Goal: Task Accomplishment & Management: Complete application form

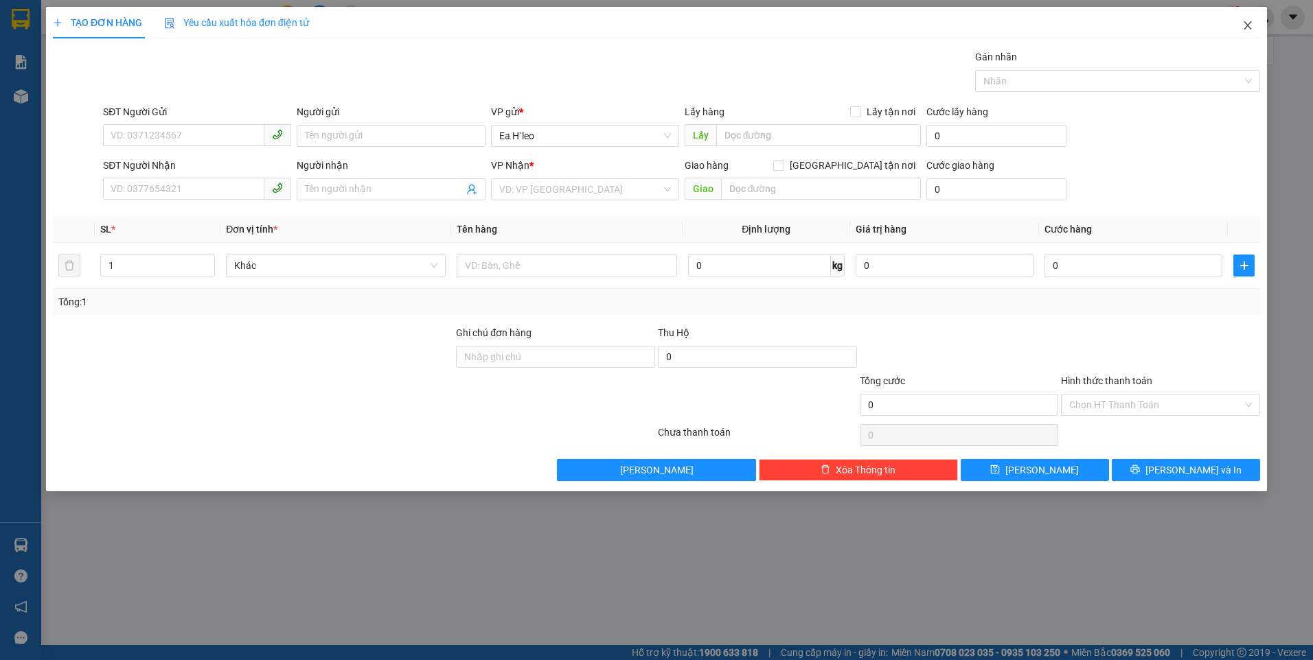
click at [1245, 21] on icon "close" at bounding box center [1247, 25] width 11 height 11
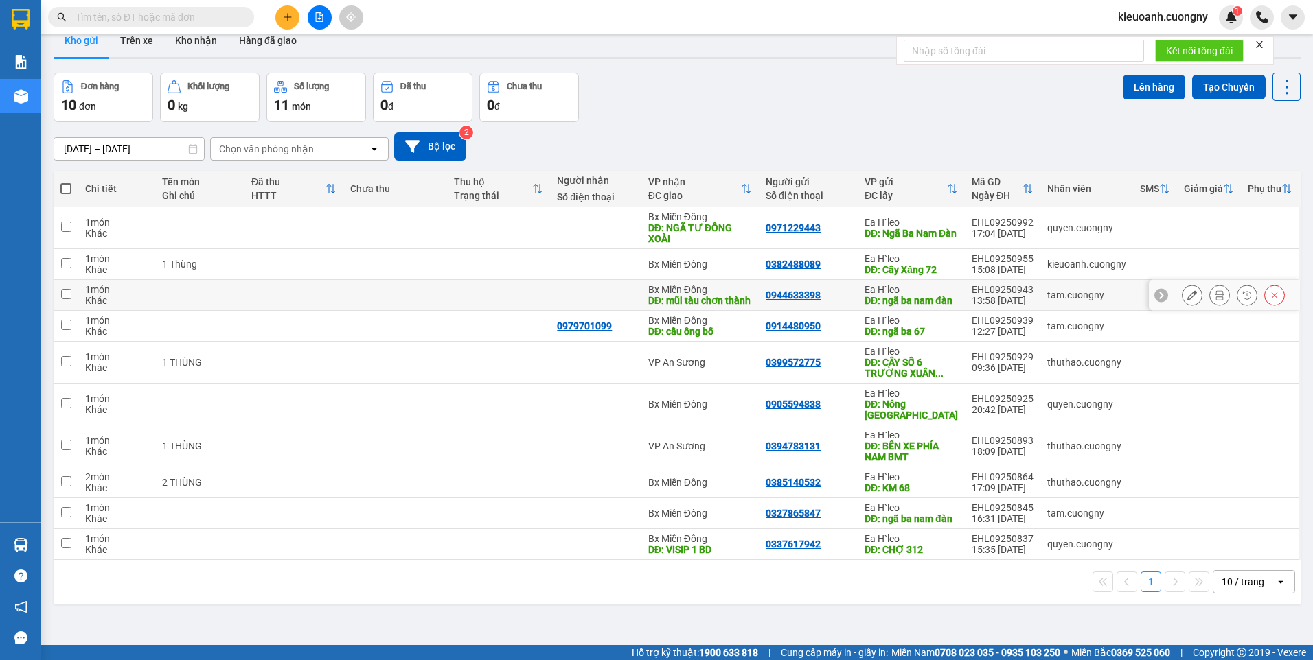
scroll to position [63, 0]
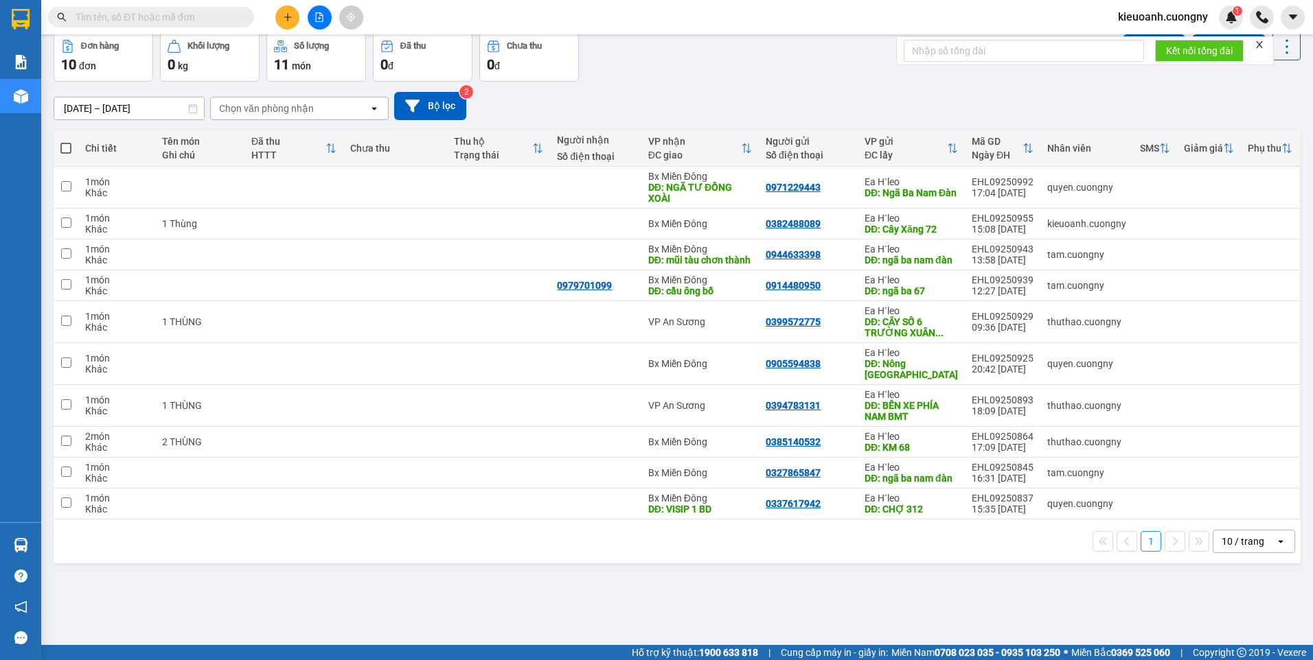
click at [1238, 549] on div "10 / trang" at bounding box center [1242, 542] width 43 height 14
click at [1226, 531] on span "100 / trang" at bounding box center [1237, 534] width 49 height 14
click at [164, 15] on input "text" at bounding box center [157, 17] width 162 height 15
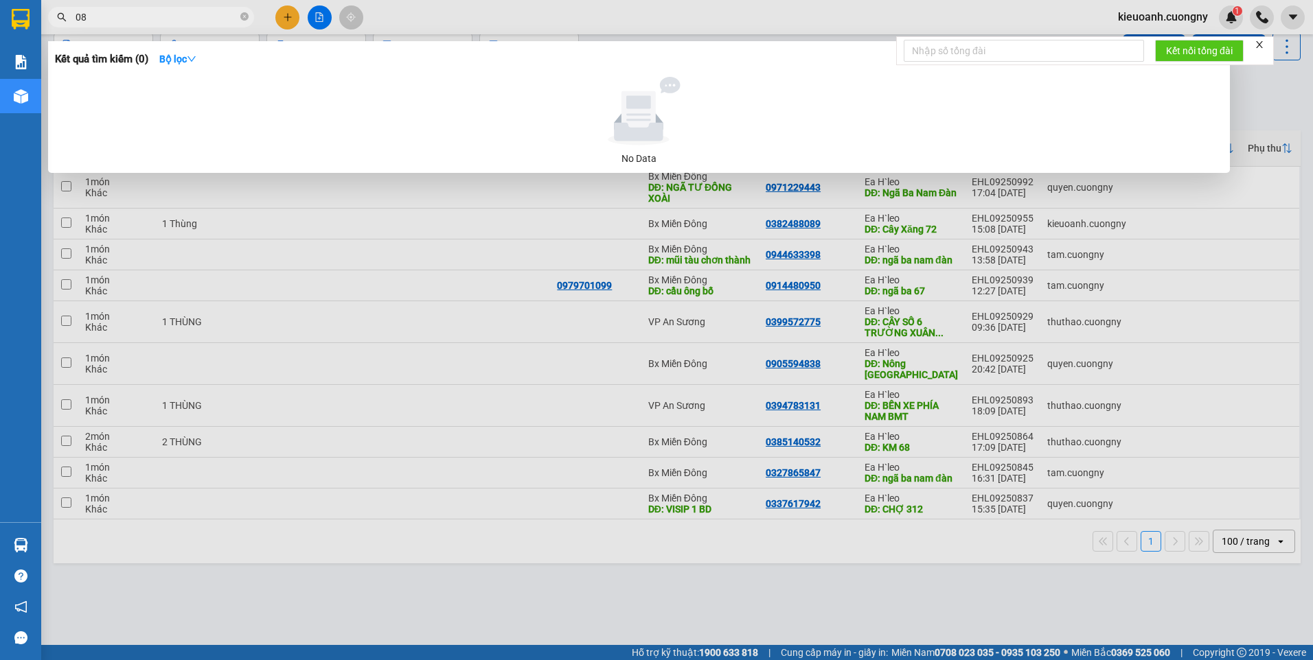
type input "0"
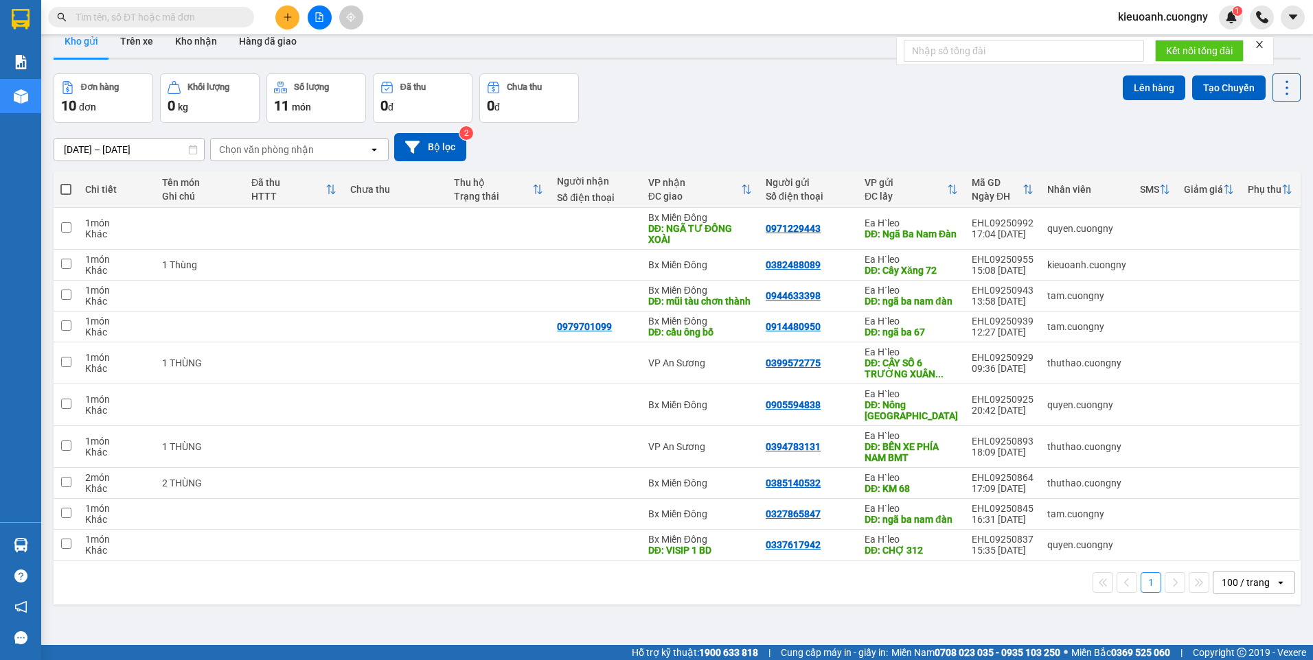
scroll to position [0, 0]
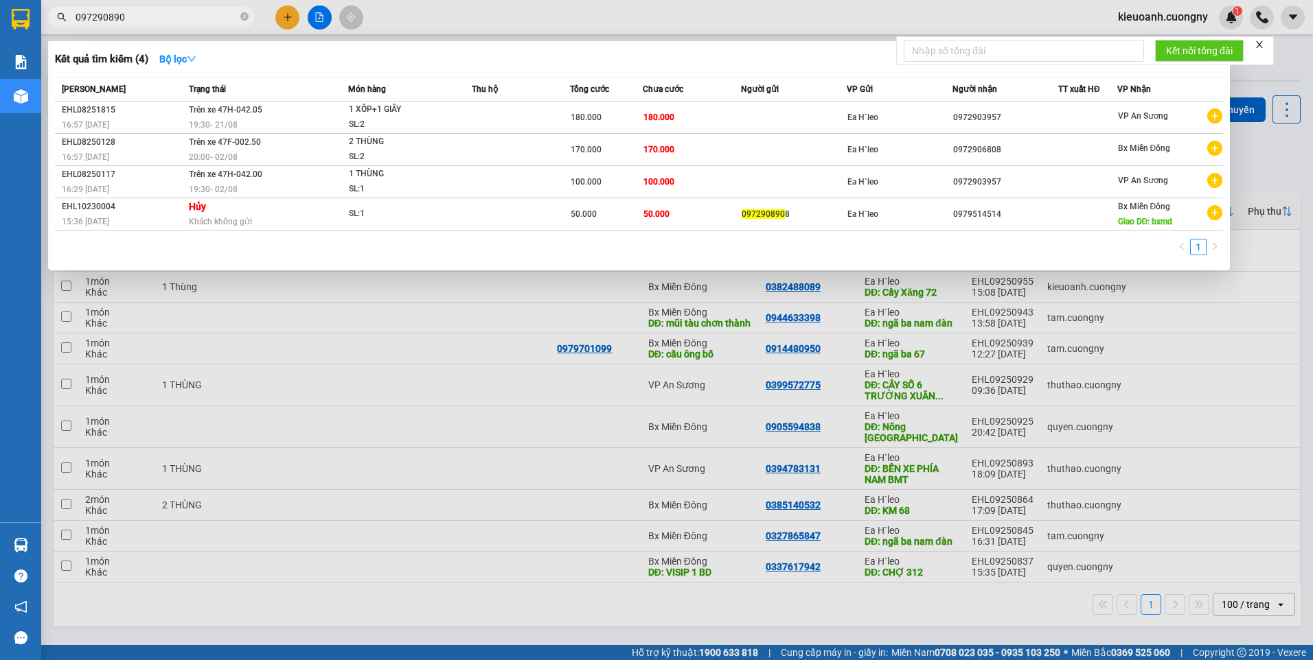
type input "0972908908"
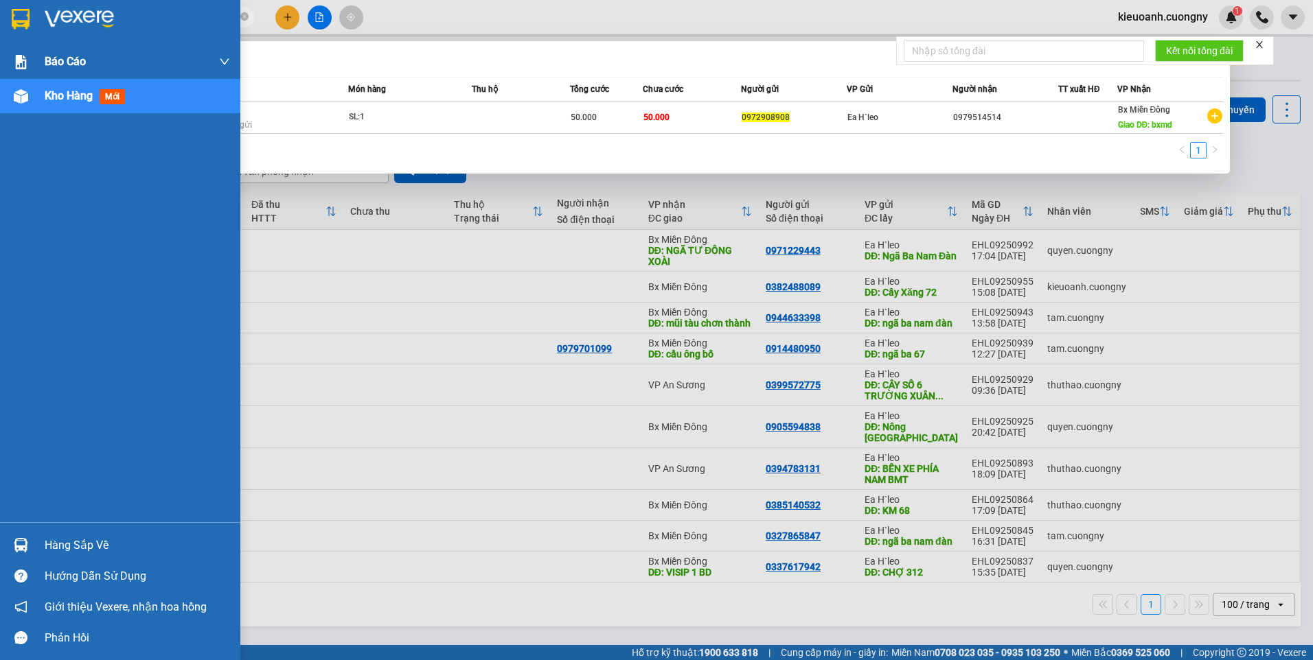
drag, startPoint x: 146, startPoint y: 19, endPoint x: 25, endPoint y: 47, distance: 124.2
click at [25, 47] on section "Kết quả tìm kiếm ( 1 ) Bộ lọc Mã ĐH Trạng thái Món hàng Thu hộ Tổng cước Chưa c…" at bounding box center [656, 330] width 1313 height 660
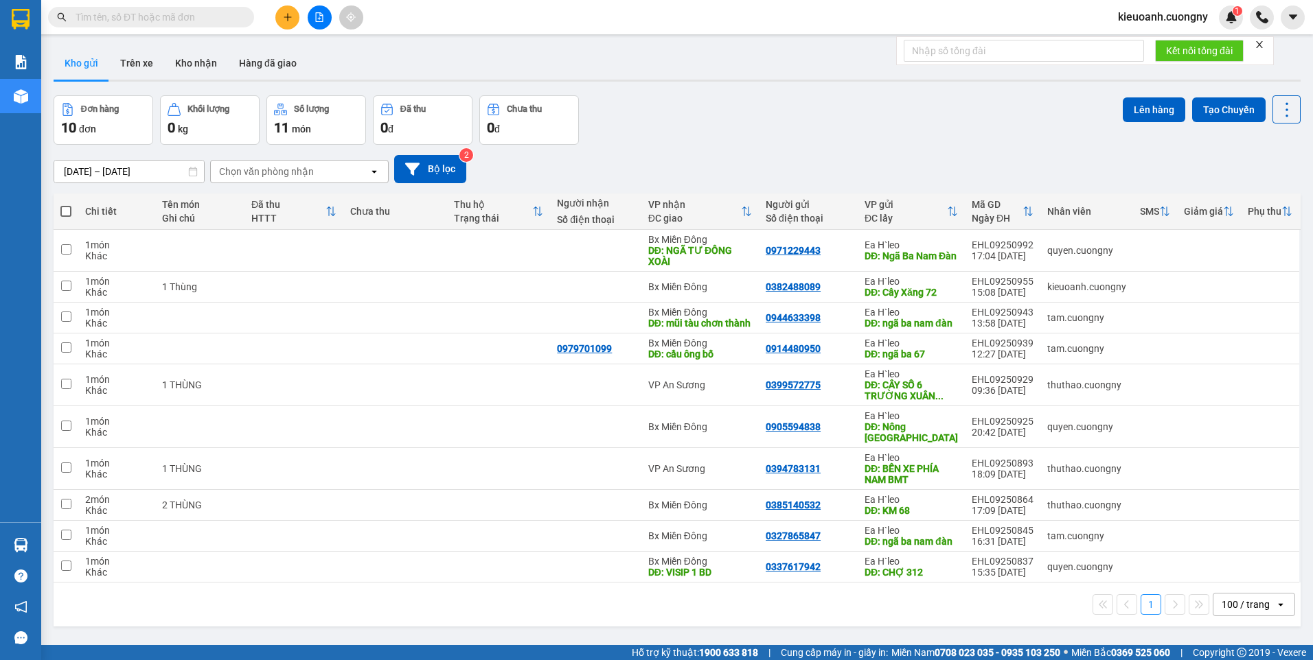
click at [756, 67] on div "Kho gửi Trên xe Kho nhận Hàng đã giao" at bounding box center [677, 65] width 1247 height 36
click at [182, 19] on input "text" at bounding box center [157, 17] width 162 height 15
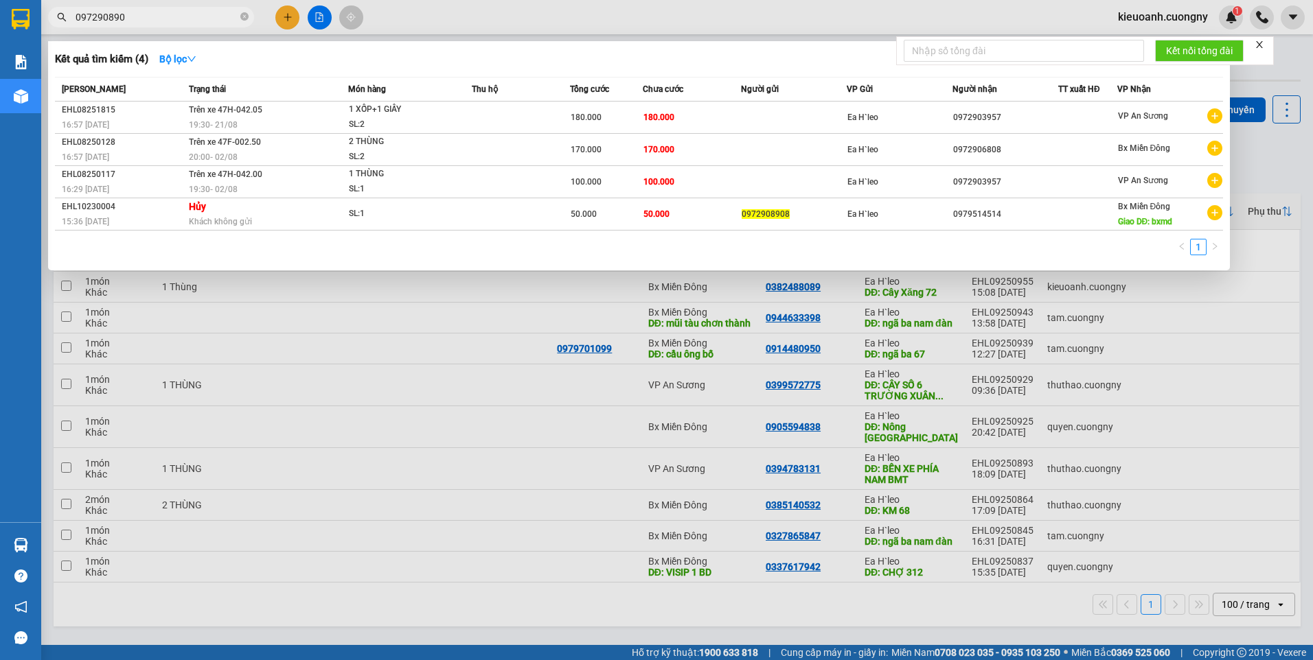
type input "0972908908"
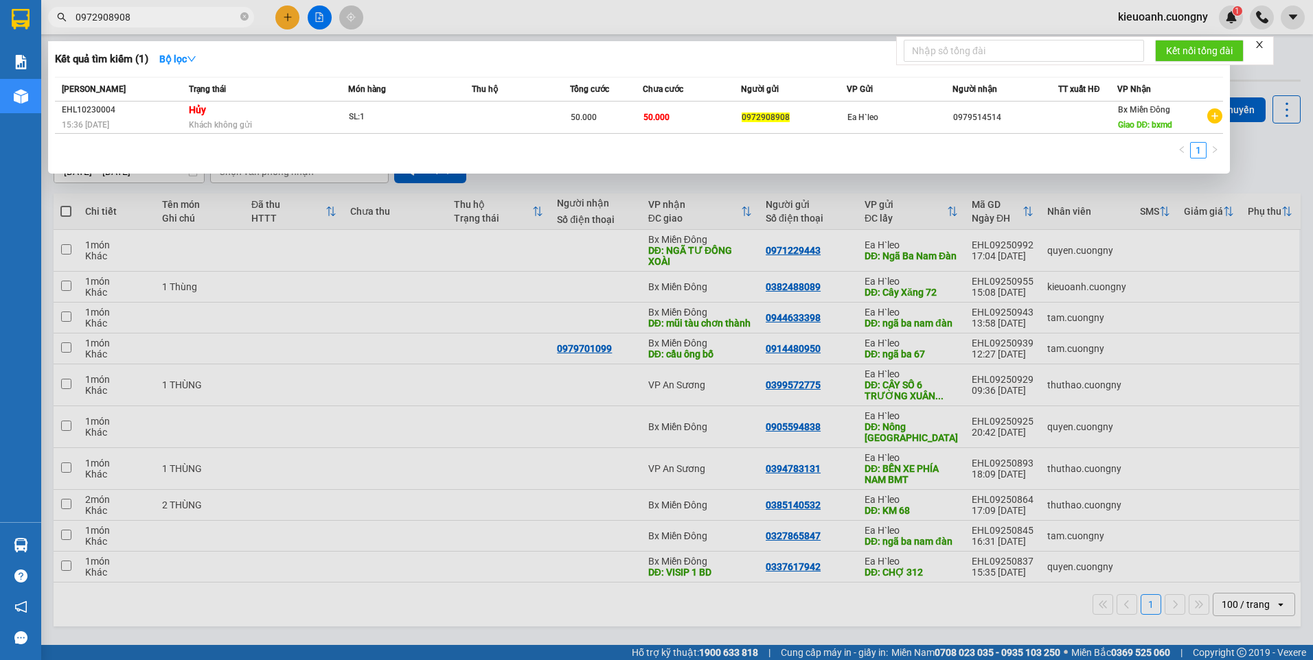
drag, startPoint x: 133, startPoint y: 15, endPoint x: 61, endPoint y: 30, distance: 73.7
click at [61, 30] on div "Kết quả tìm kiếm ( 1 ) Bộ lọc Mã ĐH Trạng thái Món hàng Thu hộ Tổng cước Chưa c…" at bounding box center [134, 17] width 268 height 24
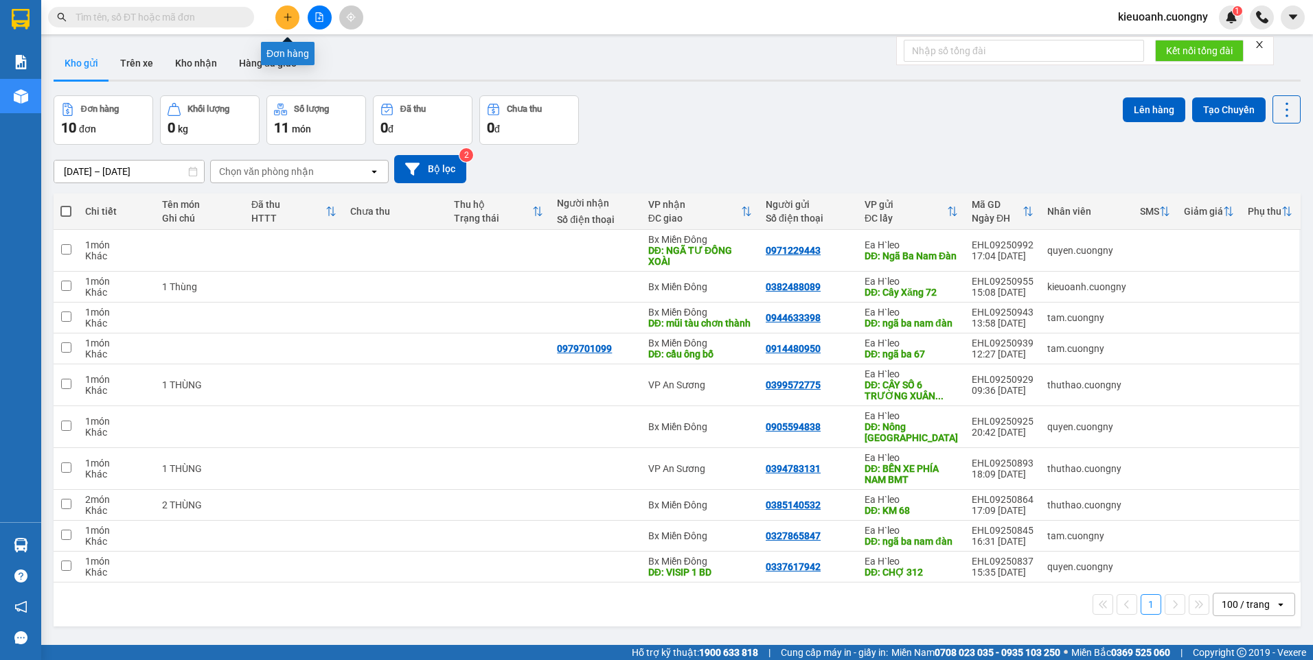
click at [291, 18] on icon "plus" at bounding box center [288, 17] width 10 height 10
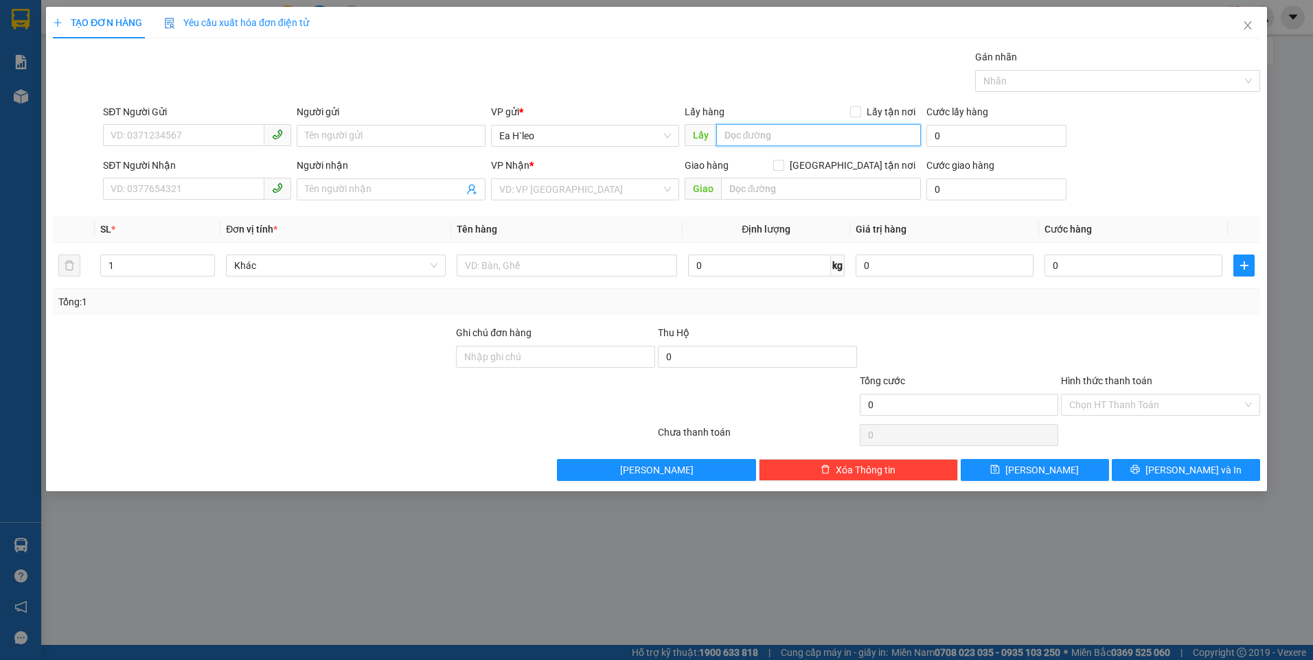
click at [745, 128] on input "text" at bounding box center [818, 135] width 205 height 22
type input "Ngã Ba 67"
click at [604, 187] on input "search" at bounding box center [580, 189] width 162 height 21
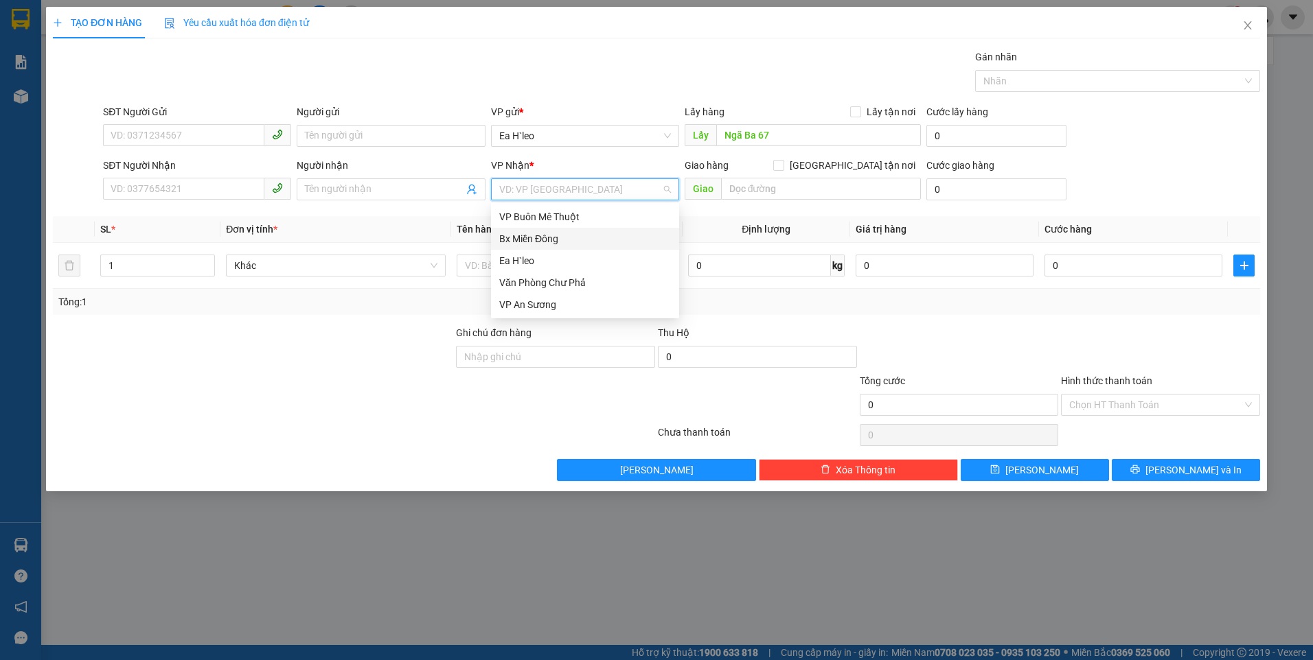
click at [593, 242] on div "Bx Miền Đông" at bounding box center [585, 238] width 172 height 15
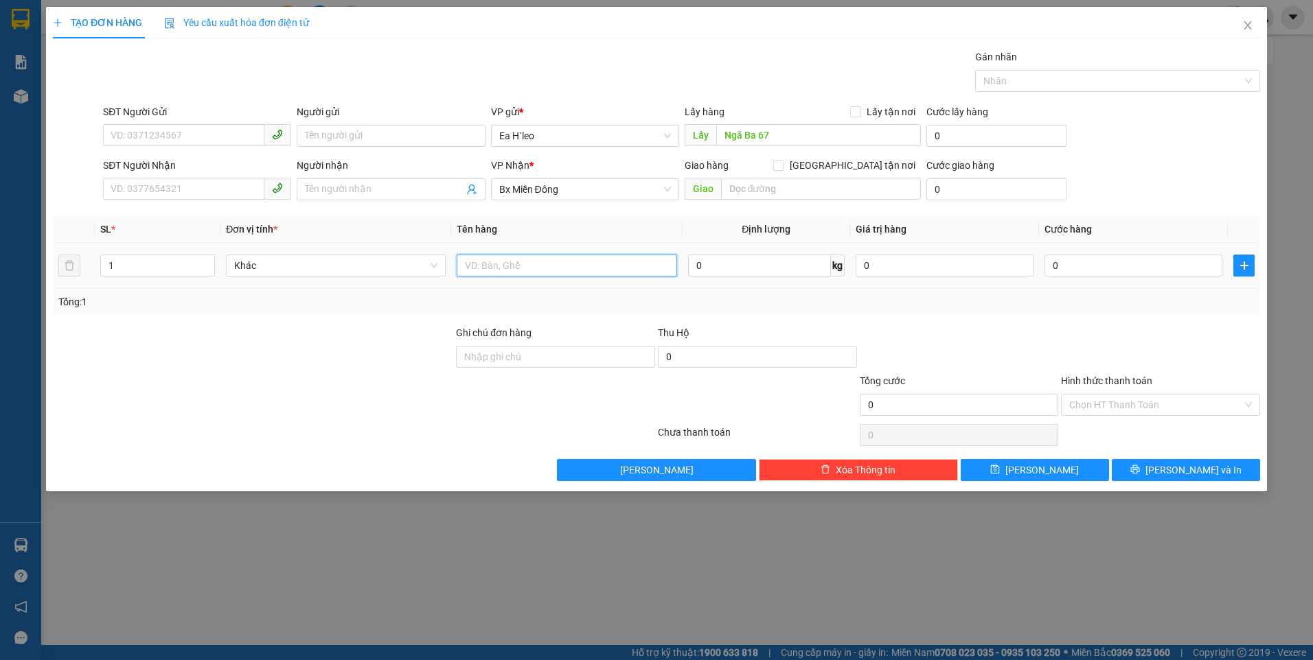
click at [521, 266] on input "text" at bounding box center [567, 266] width 220 height 22
type input "1 Thùng"
click at [223, 138] on input "SĐT Người Gửi" at bounding box center [183, 135] width 161 height 22
paste input "0914623289"
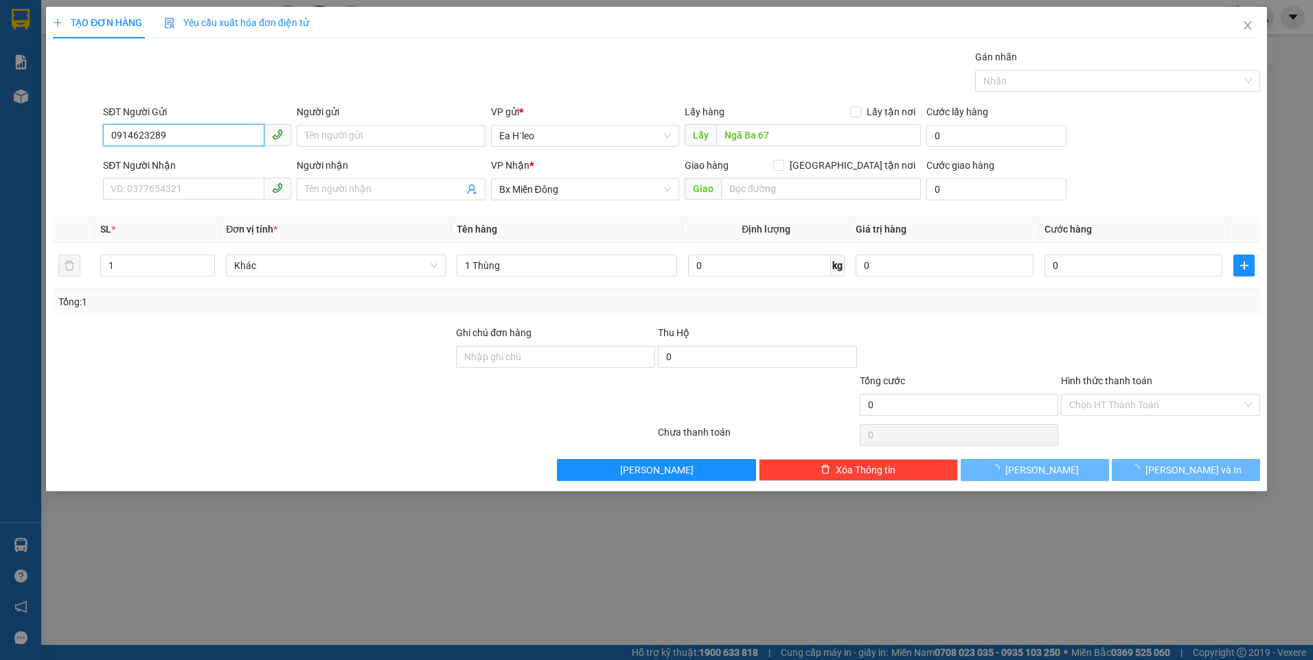
type input "0914623289"
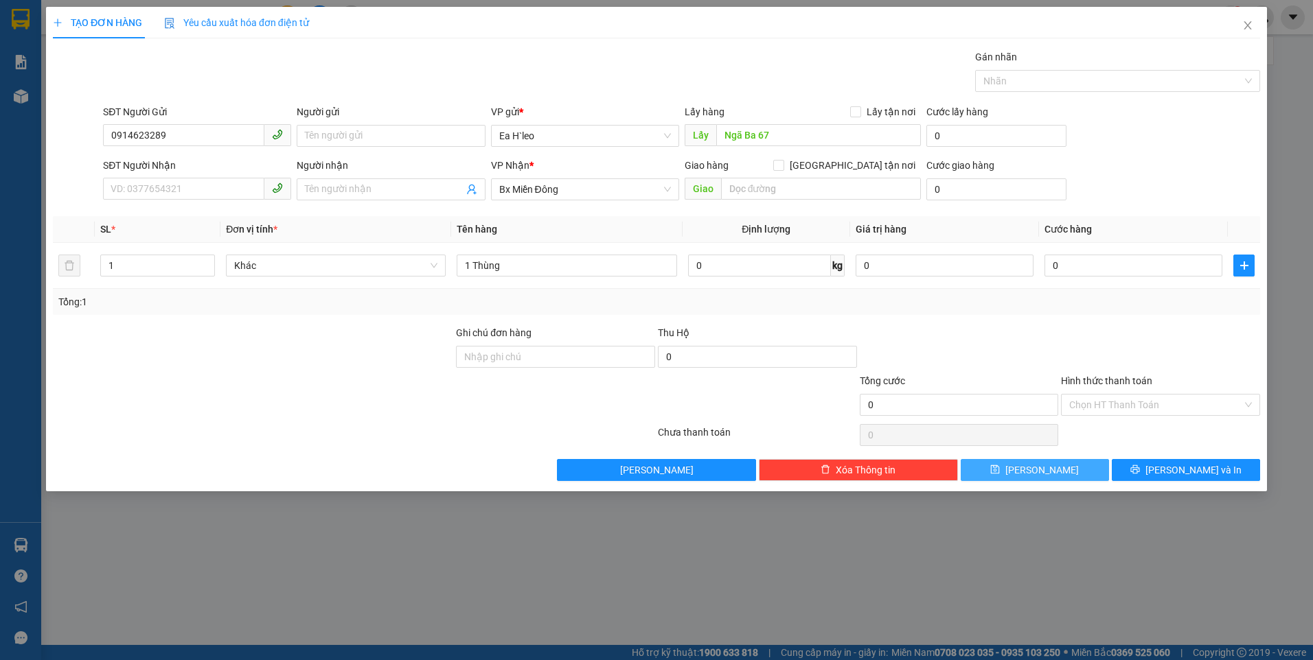
click at [1071, 476] on button "[PERSON_NAME]" at bounding box center [1034, 470] width 148 height 22
click at [774, 135] on input "text" at bounding box center [818, 135] width 205 height 22
type input "Cây Xăng Minh Đào Chư kpo"
click at [558, 189] on input "search" at bounding box center [580, 189] width 162 height 21
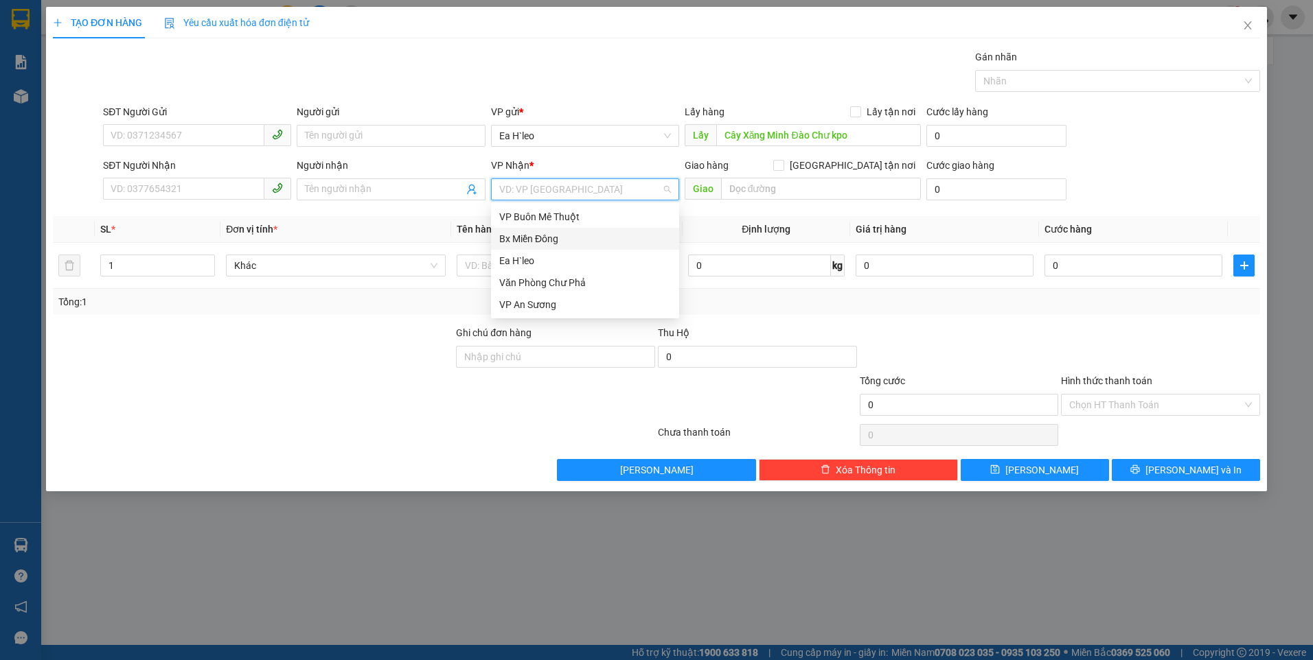
click at [557, 236] on div "Bx Miền Đông" at bounding box center [585, 238] width 172 height 15
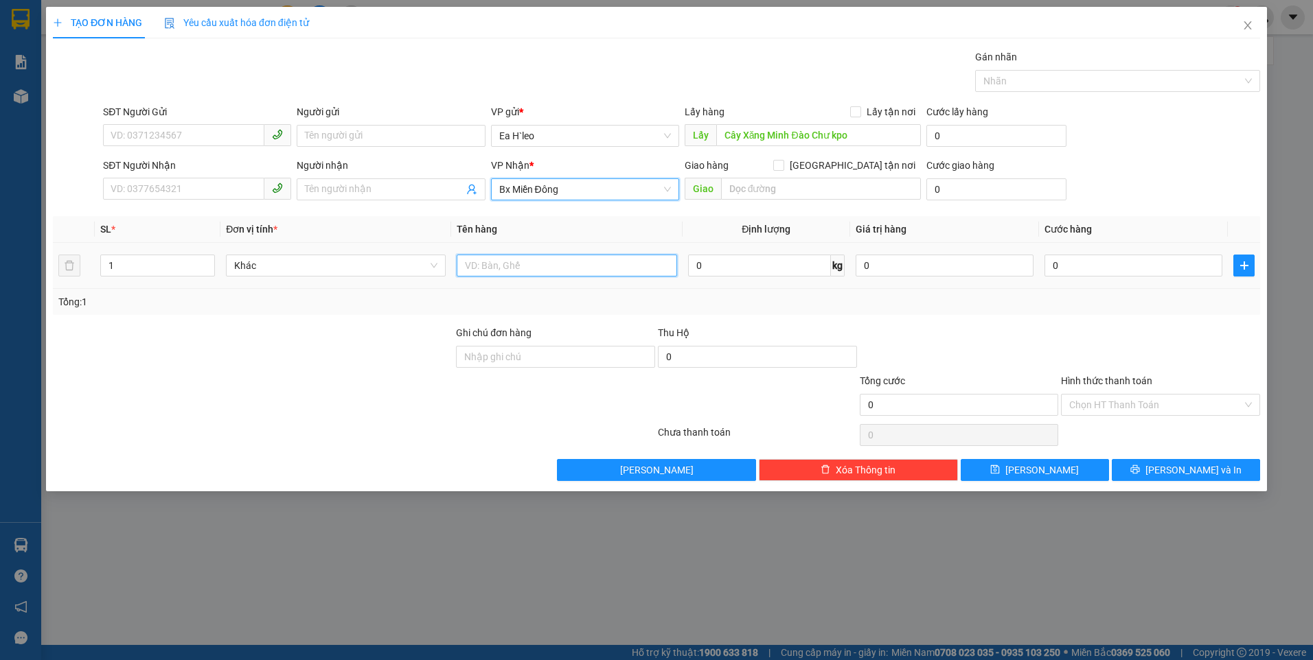
click at [525, 265] on input "text" at bounding box center [567, 266] width 220 height 22
type input "1 Thùng"
click at [229, 135] on input "SĐT Người Gửi" at bounding box center [183, 135] width 161 height 22
paste input "0383607694"
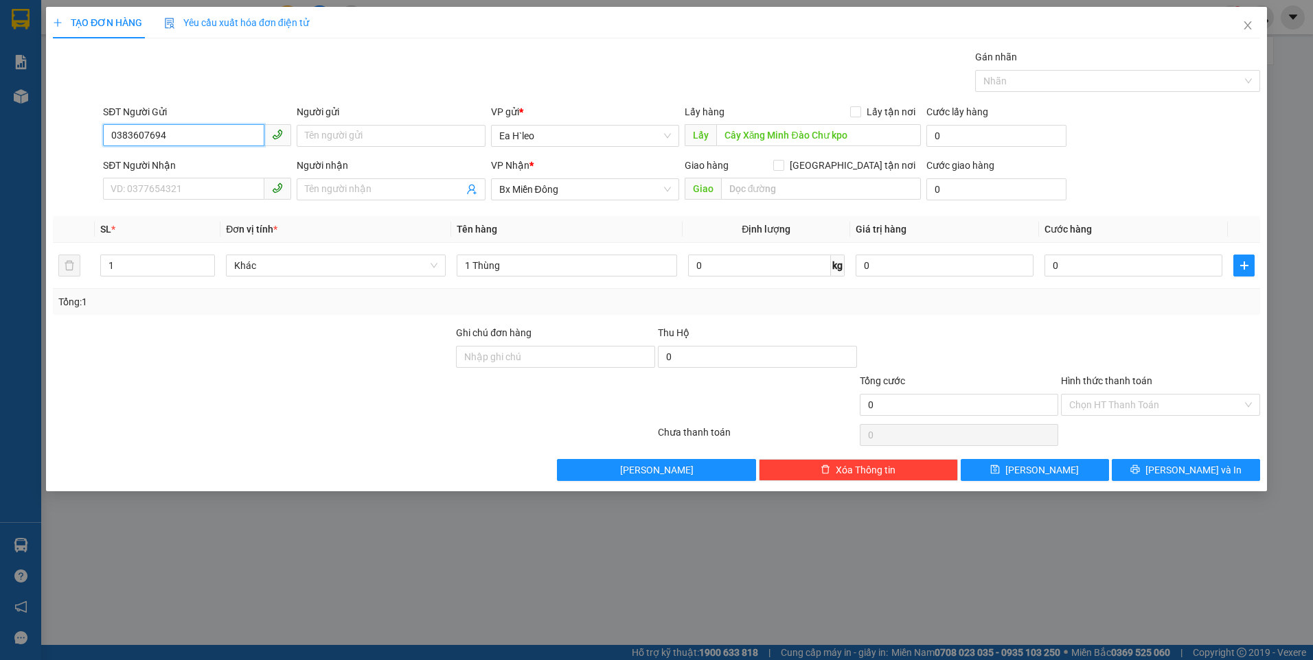
type input "0383607694"
drag, startPoint x: 1287, startPoint y: 146, endPoint x: 1059, endPoint y: 466, distance: 392.4
click at [1059, 466] on button "[PERSON_NAME]" at bounding box center [1034, 470] width 148 height 22
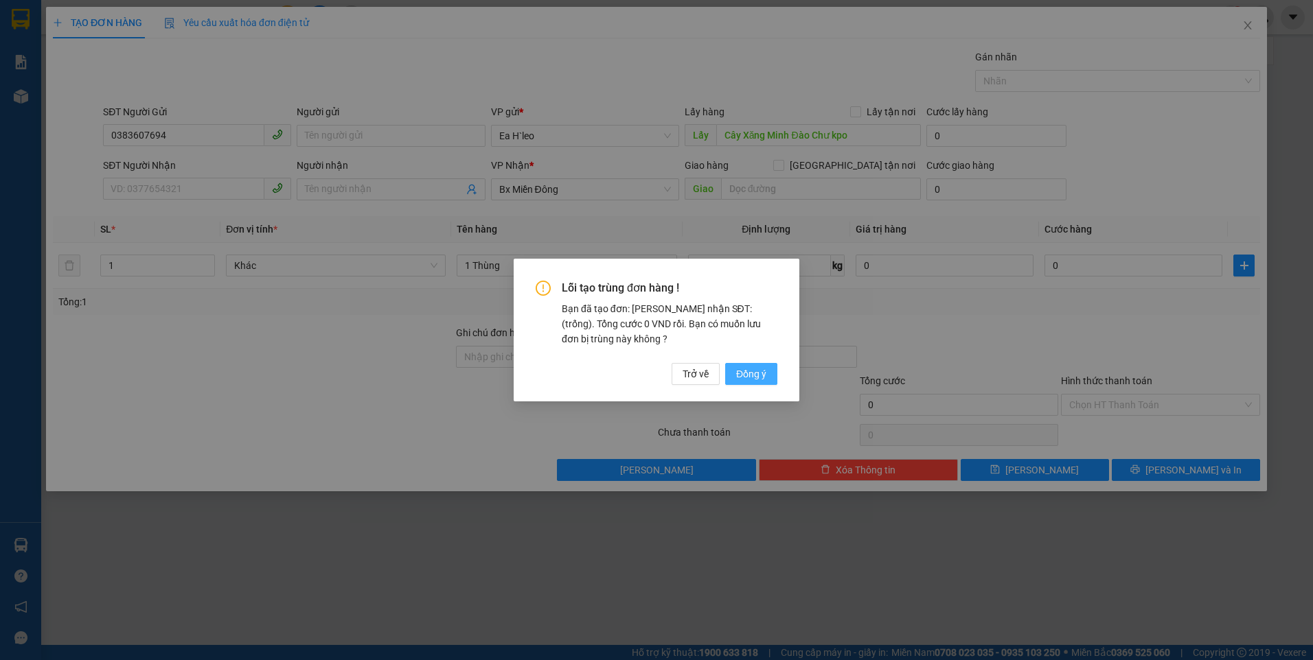
click at [756, 375] on span "Đồng ý" at bounding box center [751, 374] width 30 height 15
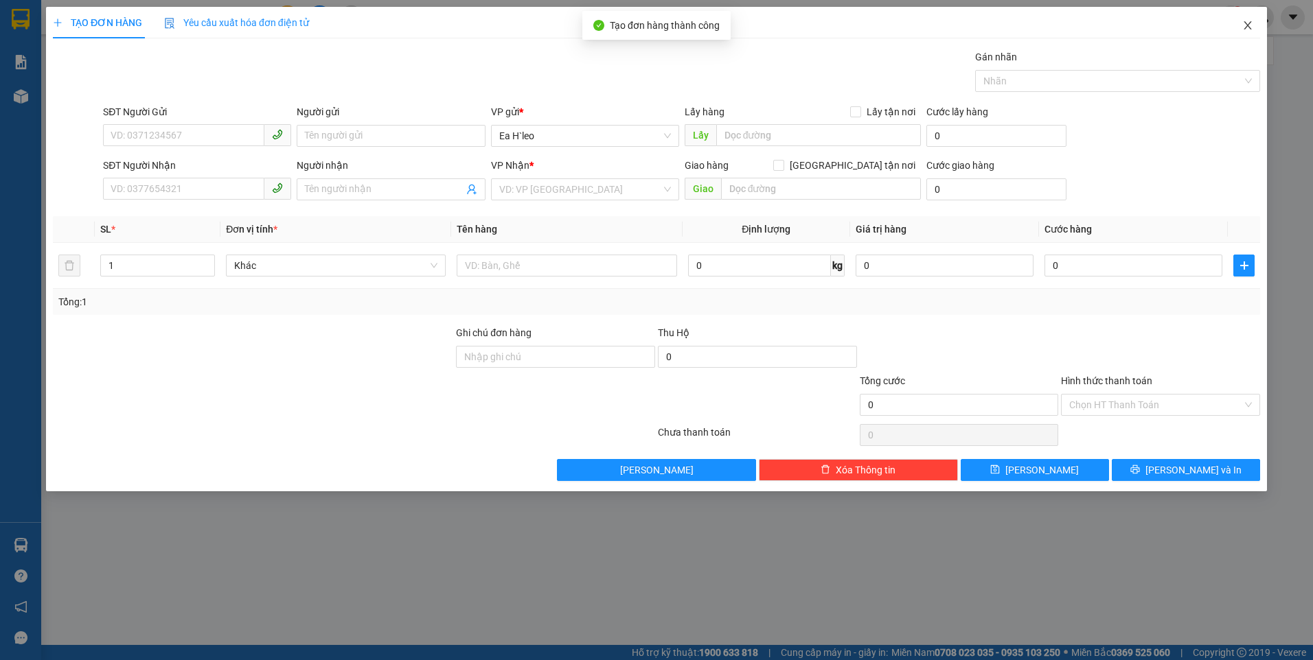
click at [1247, 24] on icon "close" at bounding box center [1247, 25] width 11 height 11
